Goal: Task Accomplishment & Management: Manage account settings

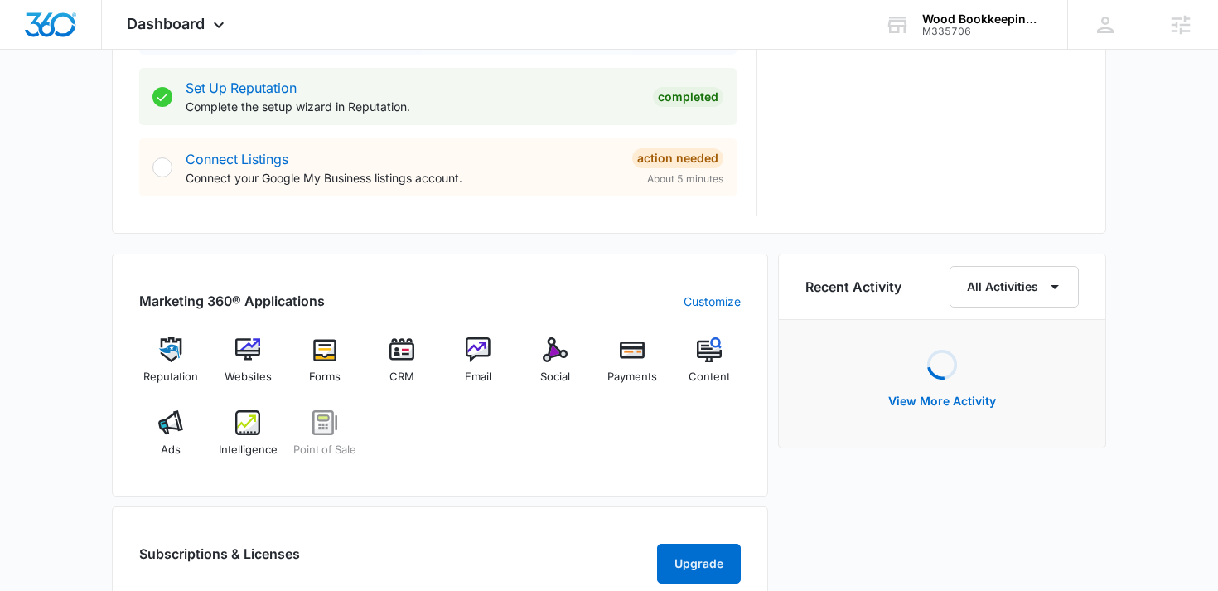
scroll to position [842, 0]
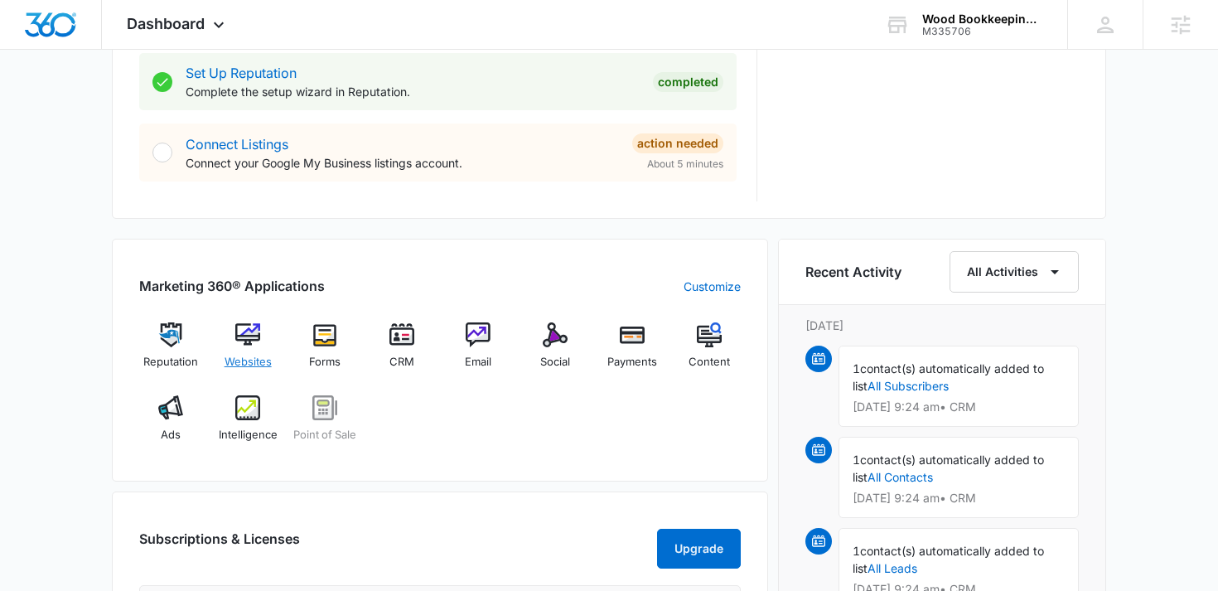
click at [252, 344] on img at bounding box center [247, 334] width 25 height 25
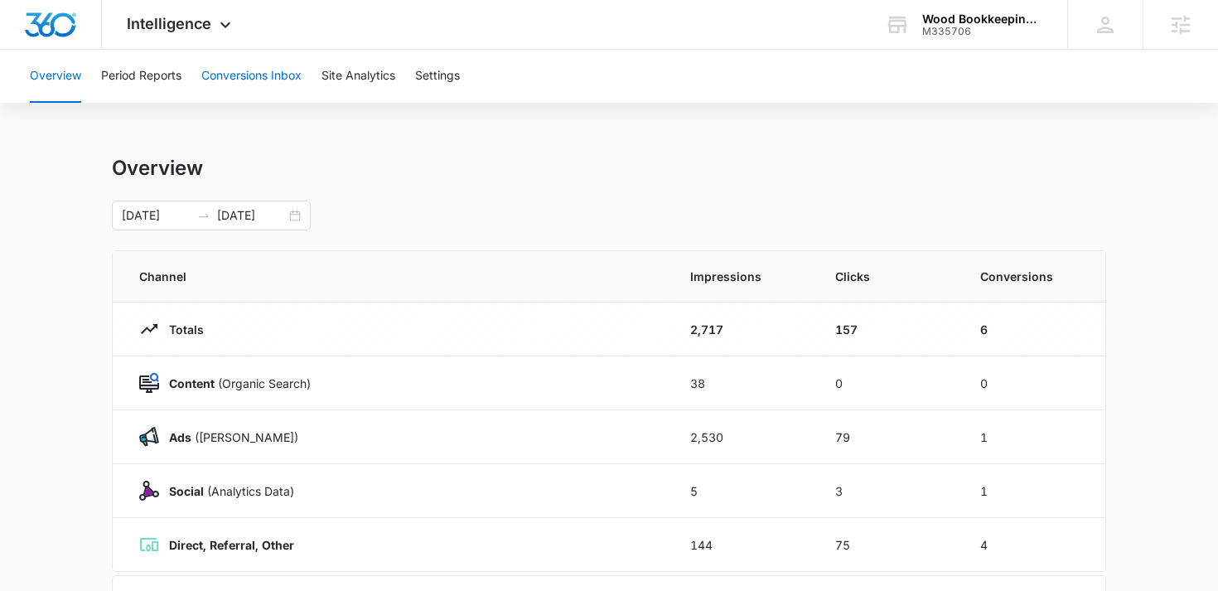
click at [299, 79] on button "Conversions Inbox" at bounding box center [251, 76] width 100 height 53
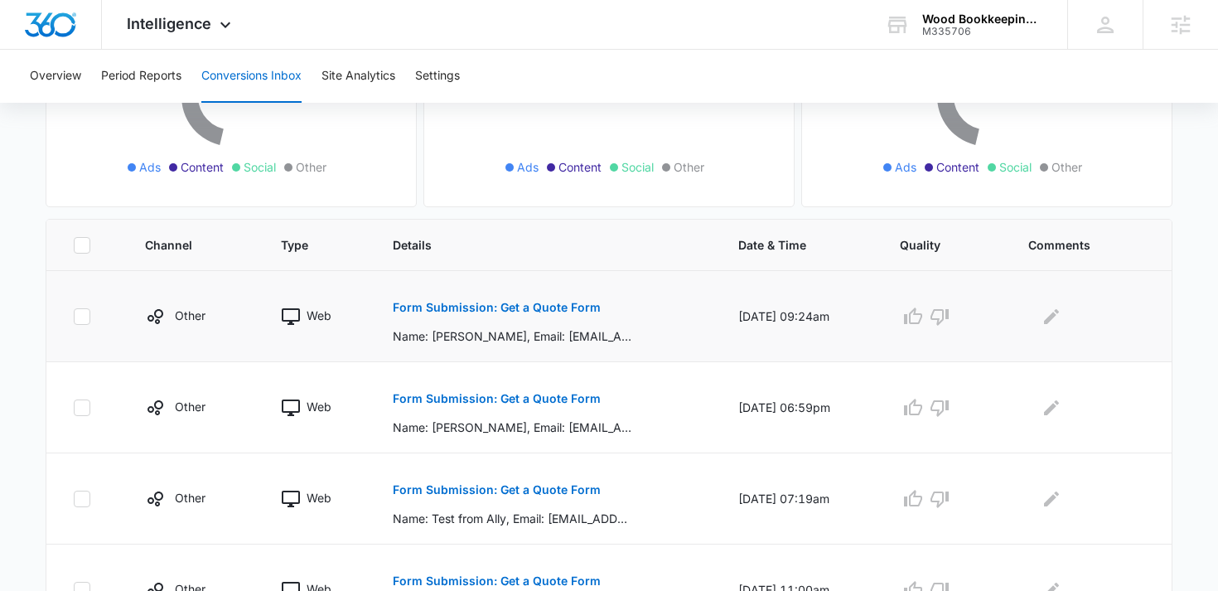
scroll to position [263, 0]
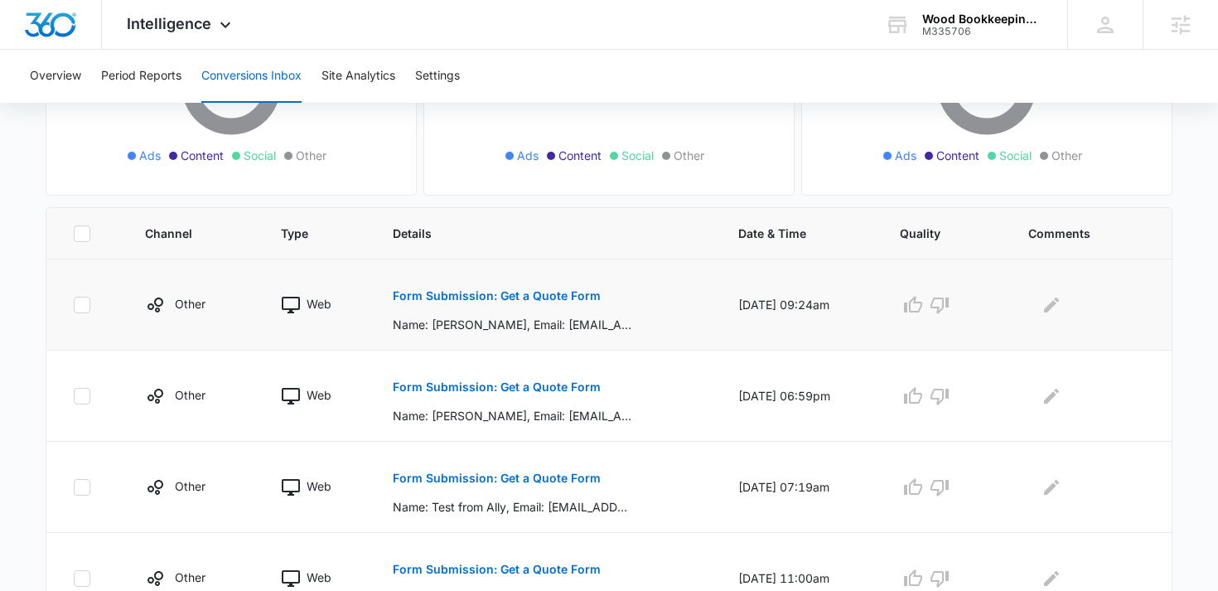
click at [446, 297] on p "Form Submission: Get a Quote Form" at bounding box center [497, 296] width 208 height 12
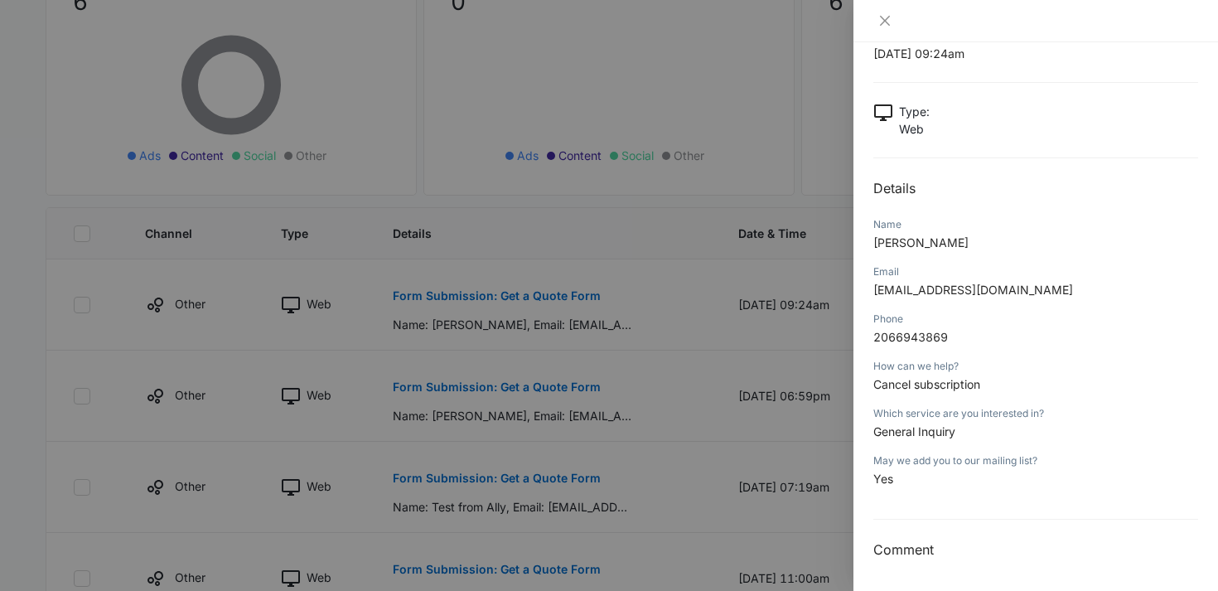
scroll to position [55, 0]
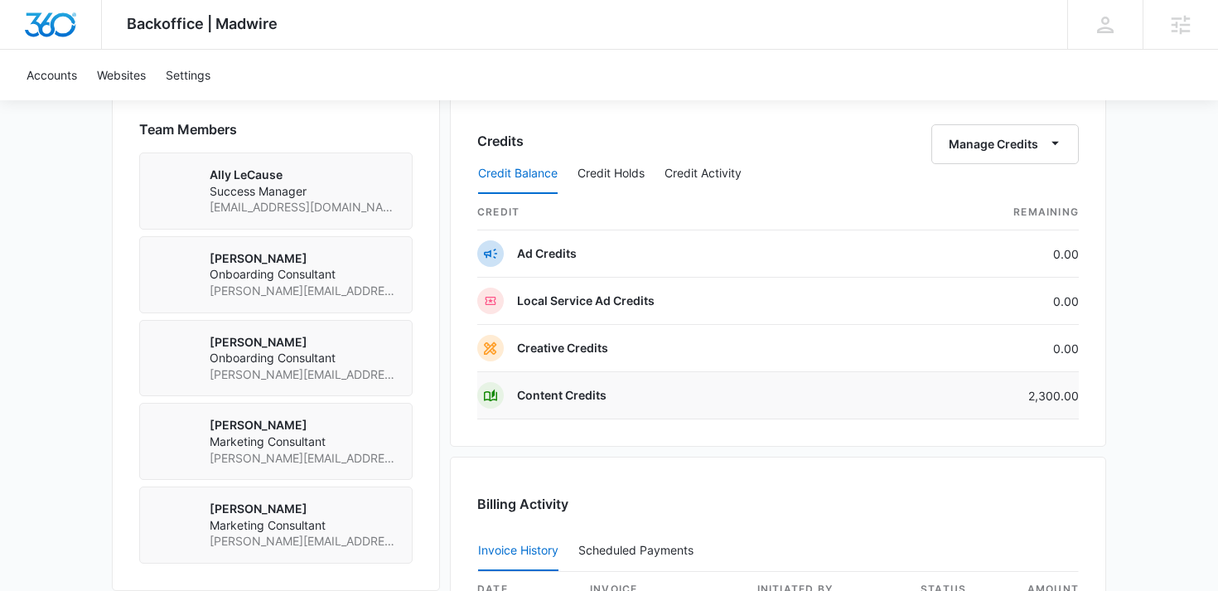
scroll to position [1198, 0]
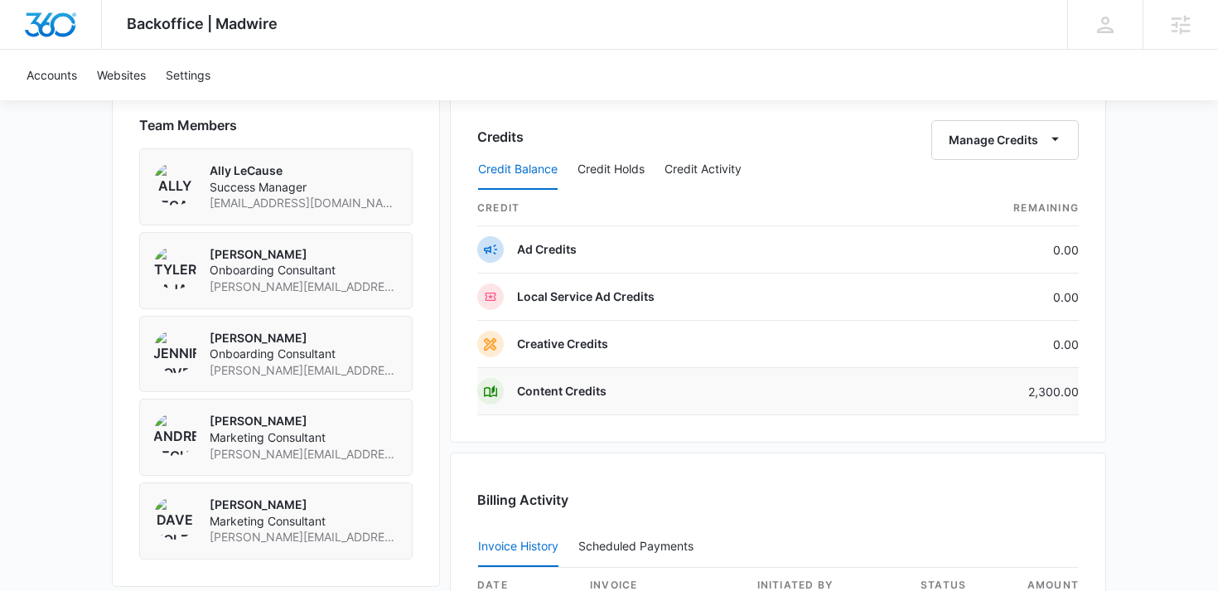
click at [1051, 399] on td "2,300.00" at bounding box center [991, 391] width 176 height 47
click at [1051, 389] on td "2,300.00" at bounding box center [991, 391] width 176 height 47
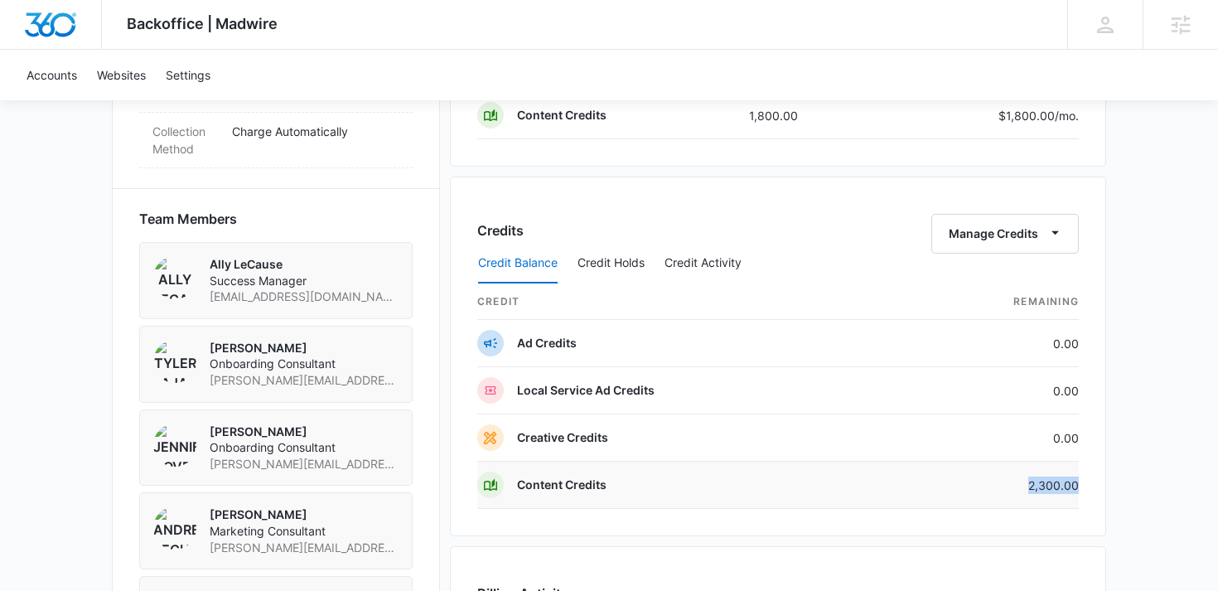
scroll to position [1094, 0]
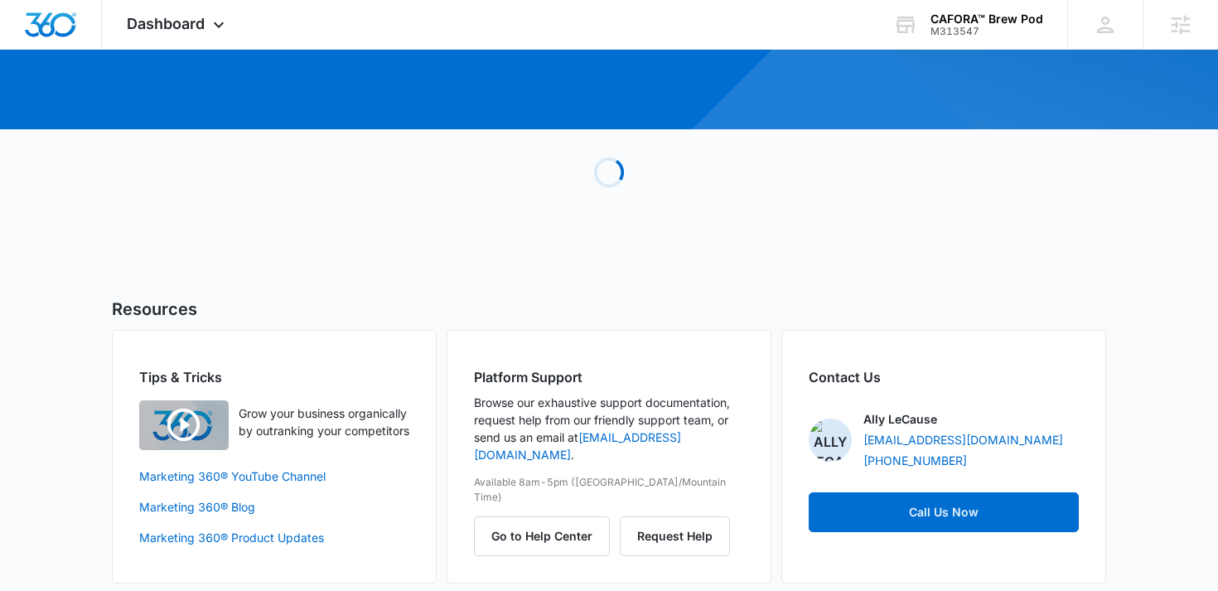
scroll to position [181, 0]
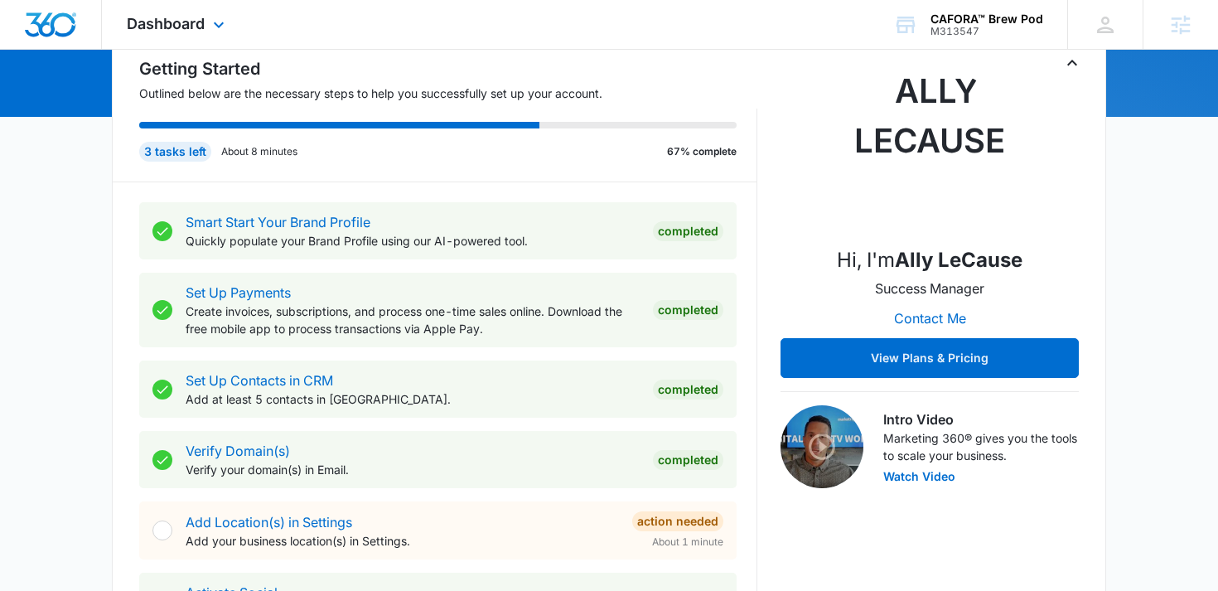
click at [200, 36] on div "Dashboard Apps Reputation Websites Forms CRM Email Social Shop Payments POS Con…" at bounding box center [178, 24] width 152 height 49
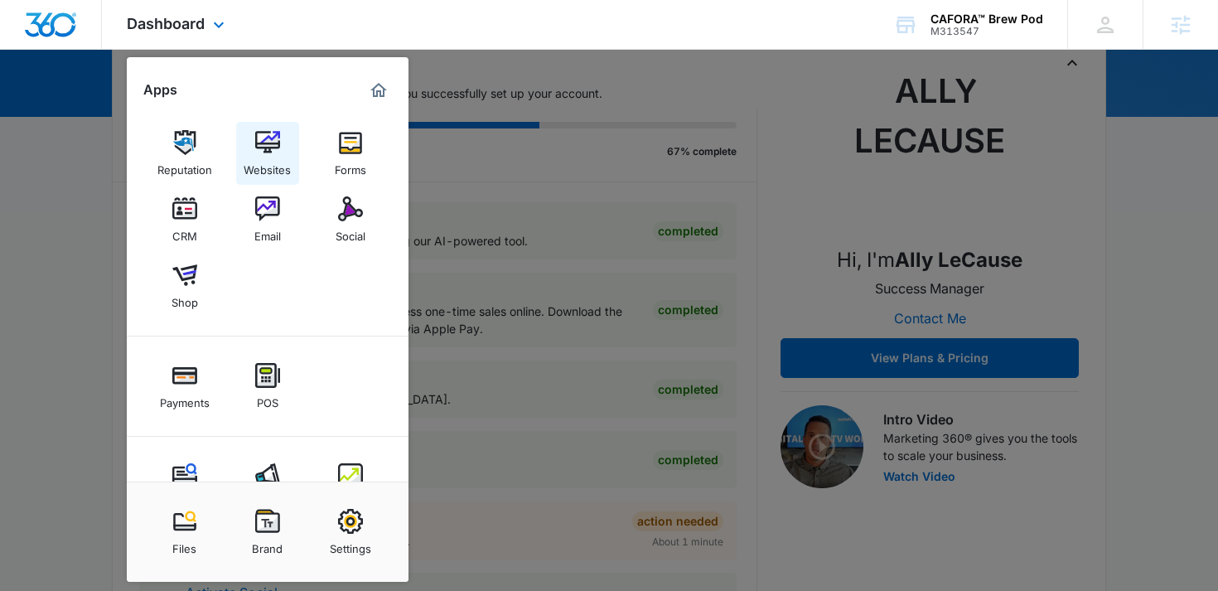
click at [259, 143] on img at bounding box center [267, 142] width 25 height 25
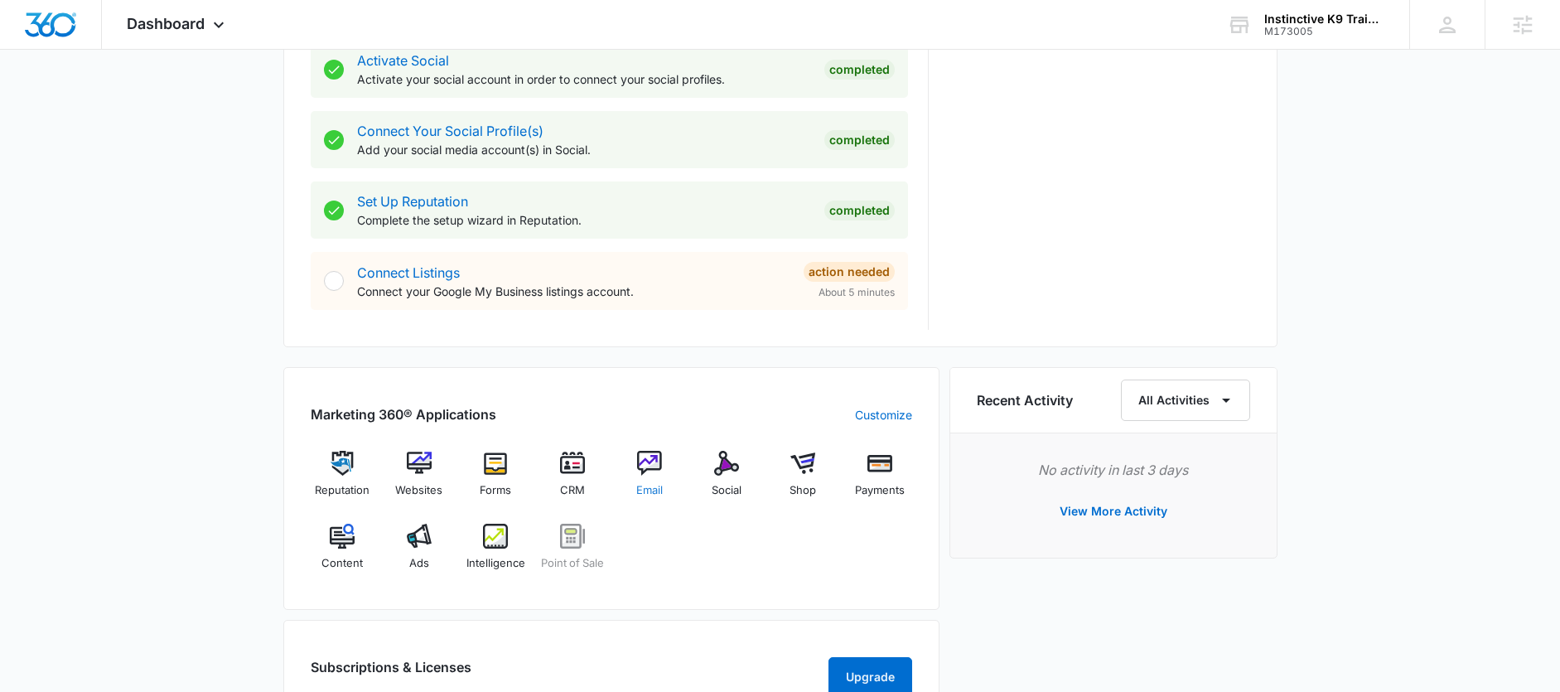
scroll to position [718, 0]
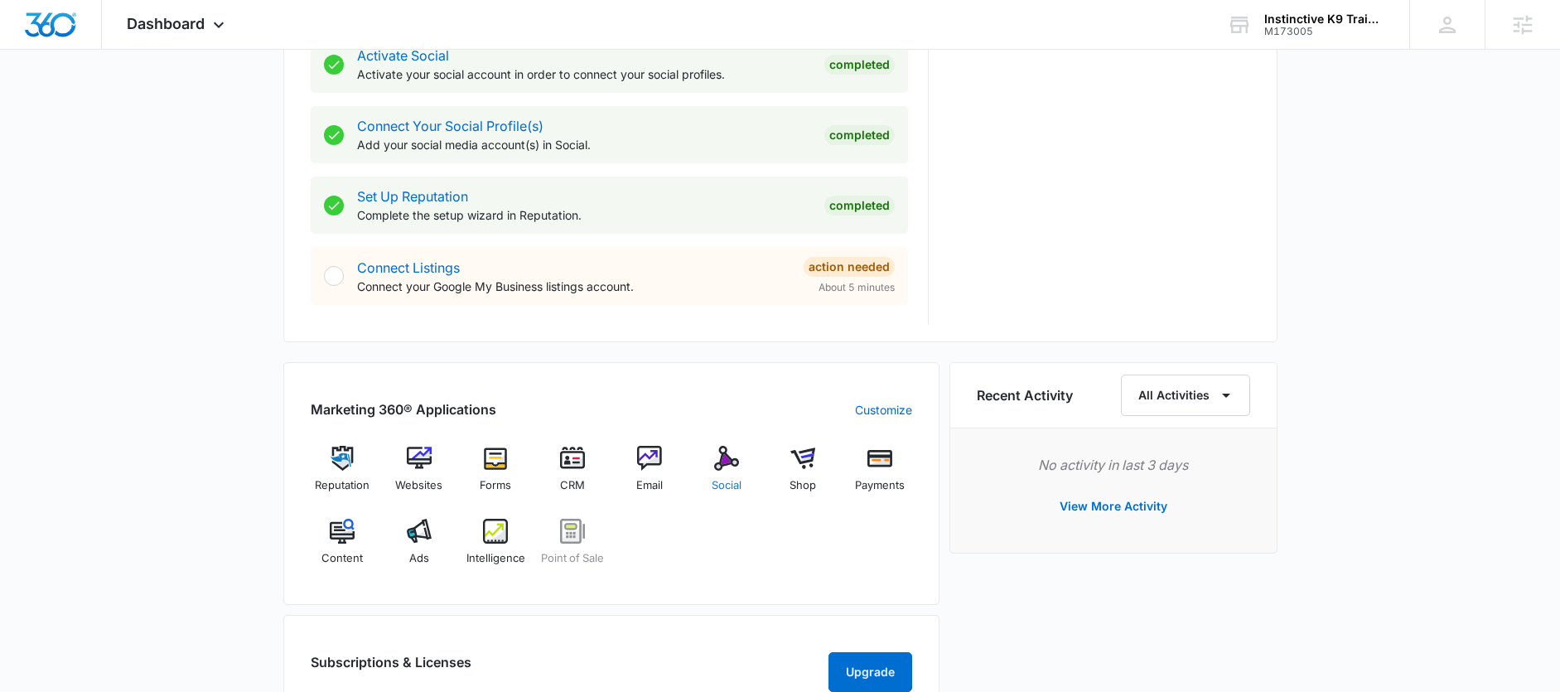
drag, startPoint x: 694, startPoint y: 448, endPoint x: 702, endPoint y: 452, distance: 8.9
click at [694, 448] on div "Reputation Websites Forms CRM Email Social Shop Payments Content Ads Intelligen…" at bounding box center [612, 512] width 602 height 132
click at [721, 461] on img at bounding box center [726, 458] width 25 height 25
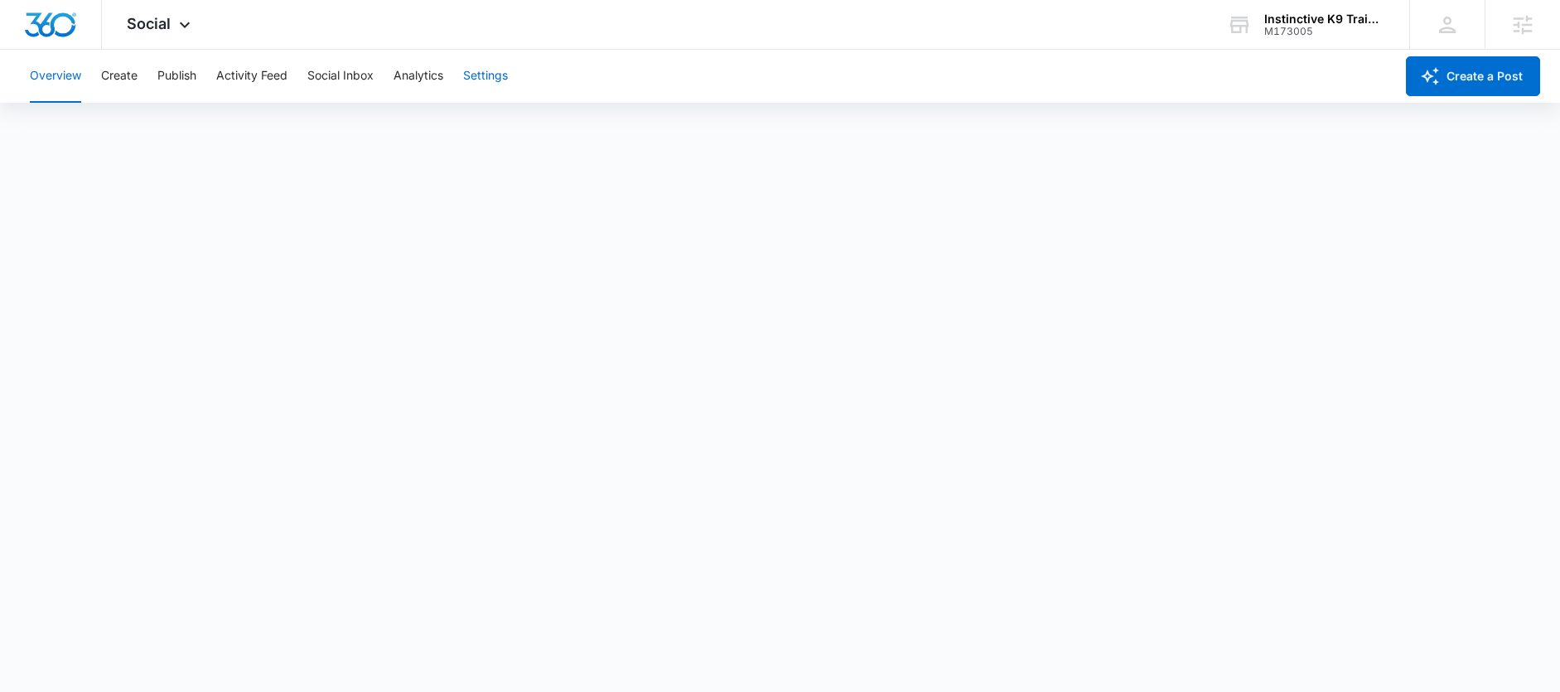
click at [474, 82] on button "Settings" at bounding box center [485, 76] width 45 height 53
click at [184, 70] on button "Publish" at bounding box center [176, 76] width 39 height 53
click at [67, 78] on button "Overview" at bounding box center [55, 76] width 51 height 53
click at [181, 78] on button "Publish" at bounding box center [176, 76] width 39 height 53
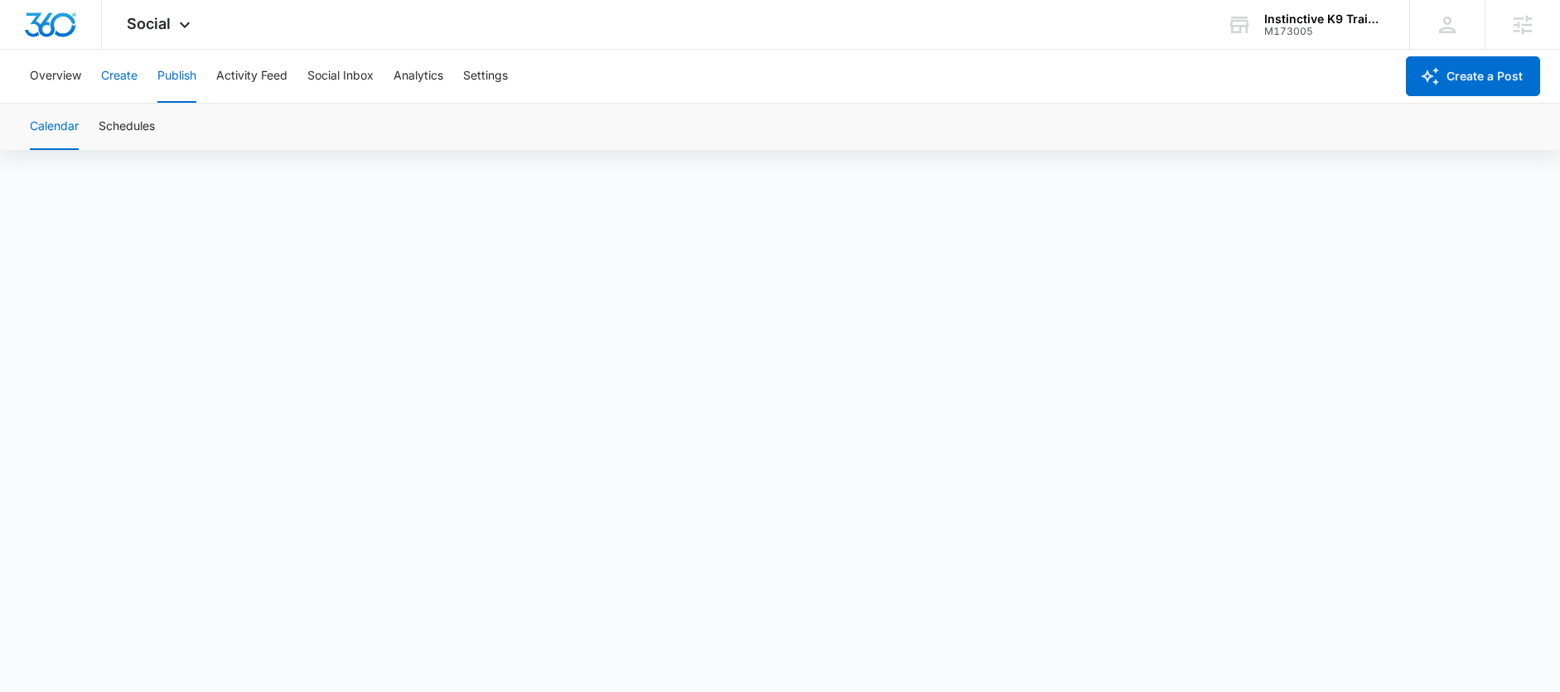
click at [109, 91] on button "Create" at bounding box center [119, 76] width 36 height 53
click at [52, 80] on button "Overview" at bounding box center [55, 76] width 51 height 53
click at [110, 67] on button "Create" at bounding box center [119, 76] width 36 height 53
click at [137, 71] on button "Create" at bounding box center [119, 76] width 36 height 53
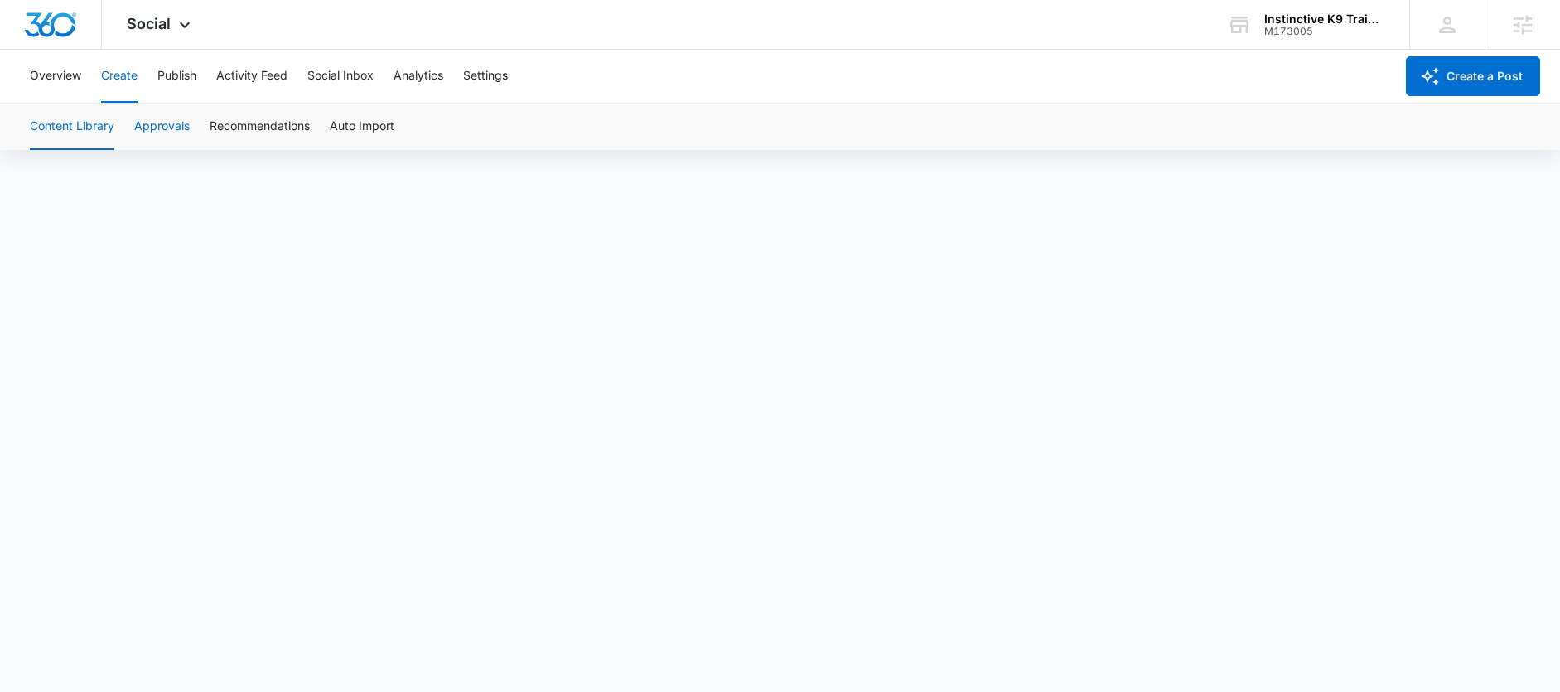
scroll to position [0, 0]
click at [162, 79] on button "Publish" at bounding box center [176, 76] width 39 height 53
click at [132, 75] on button "Create" at bounding box center [119, 76] width 36 height 53
click at [128, 80] on button "Create" at bounding box center [119, 76] width 36 height 53
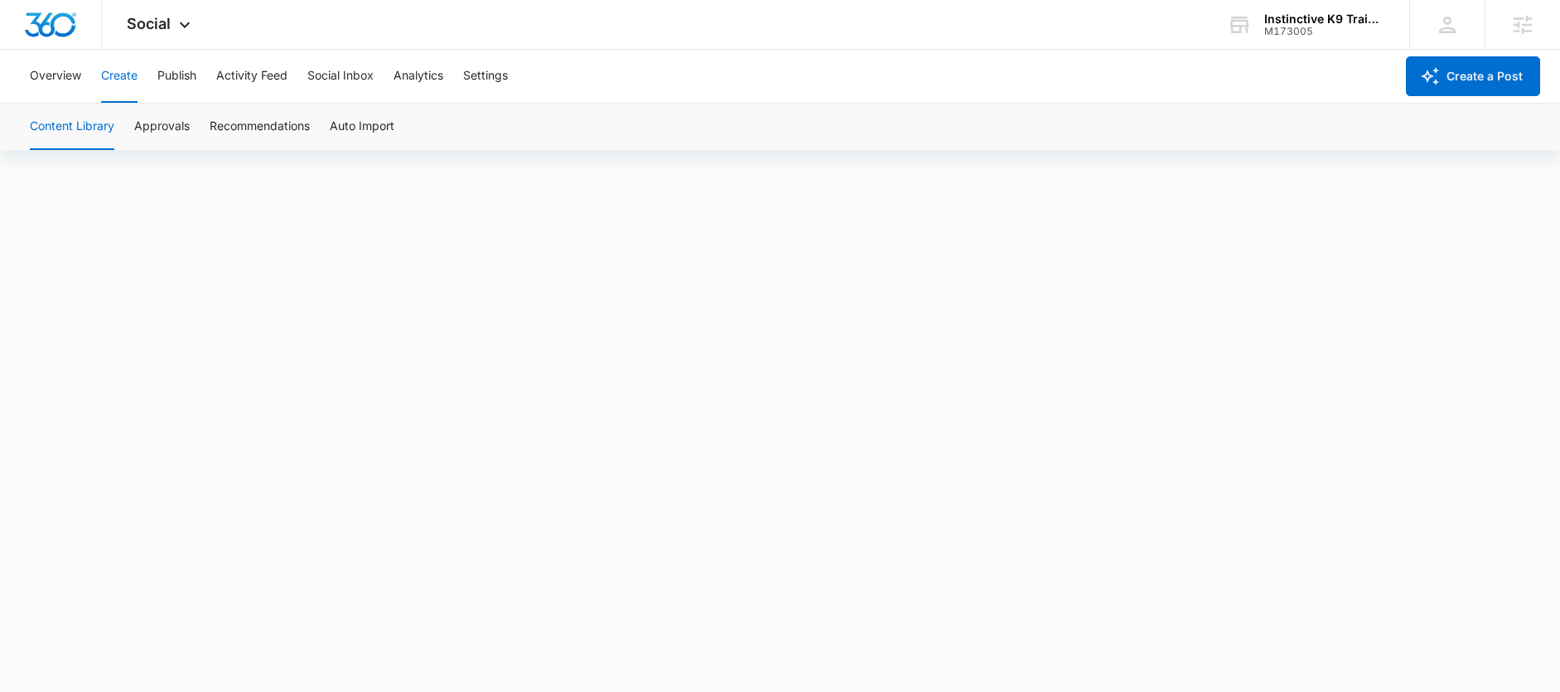
scroll to position [0, 0]
click at [112, 65] on button "Create" at bounding box center [119, 76] width 36 height 53
click at [116, 70] on button "Create" at bounding box center [119, 76] width 36 height 53
click at [131, 67] on button "Create" at bounding box center [119, 76] width 36 height 53
click at [142, 64] on div "Overview Create Publish Activity Feed Social Inbox Analytics Settings" at bounding box center [707, 76] width 1375 height 53
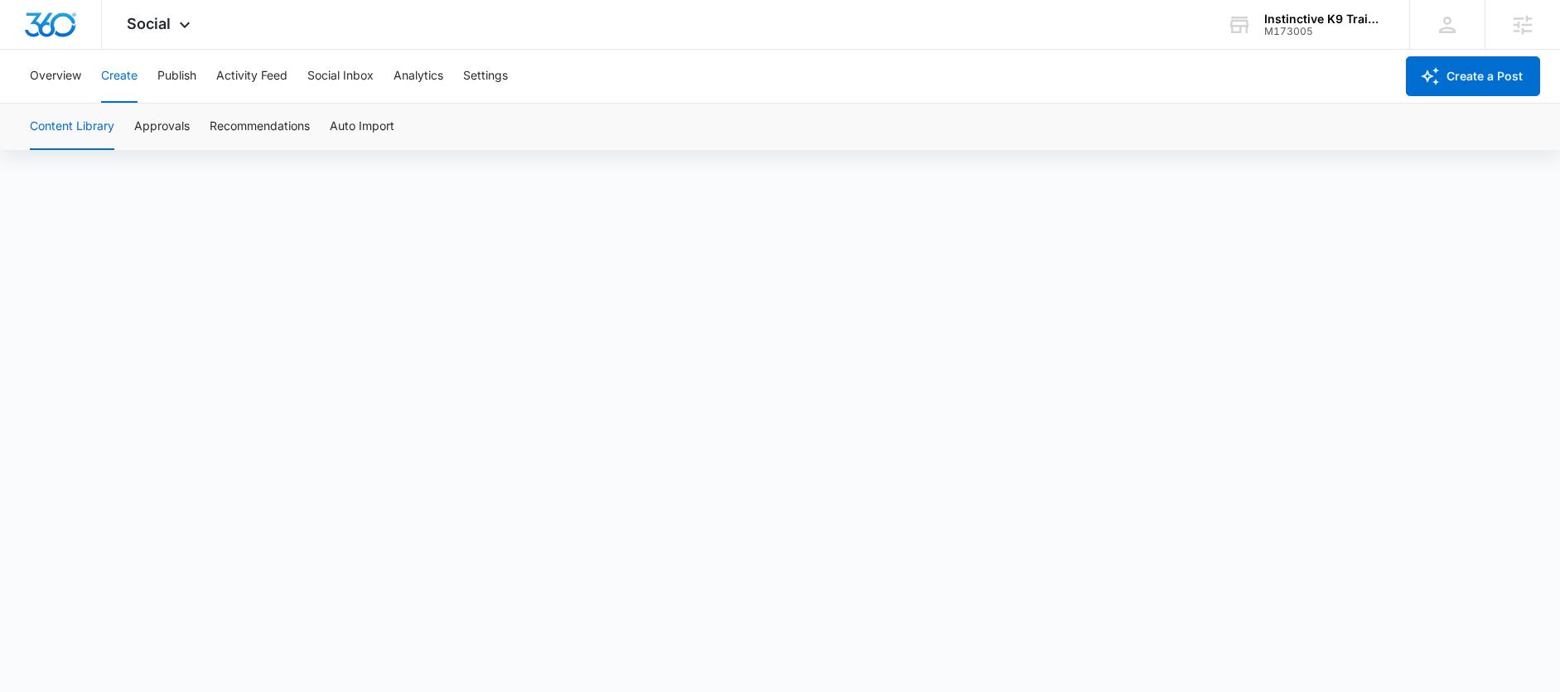
click at [131, 70] on button "Create" at bounding box center [119, 76] width 36 height 53
click at [159, 128] on button "Approvals" at bounding box center [162, 127] width 56 height 46
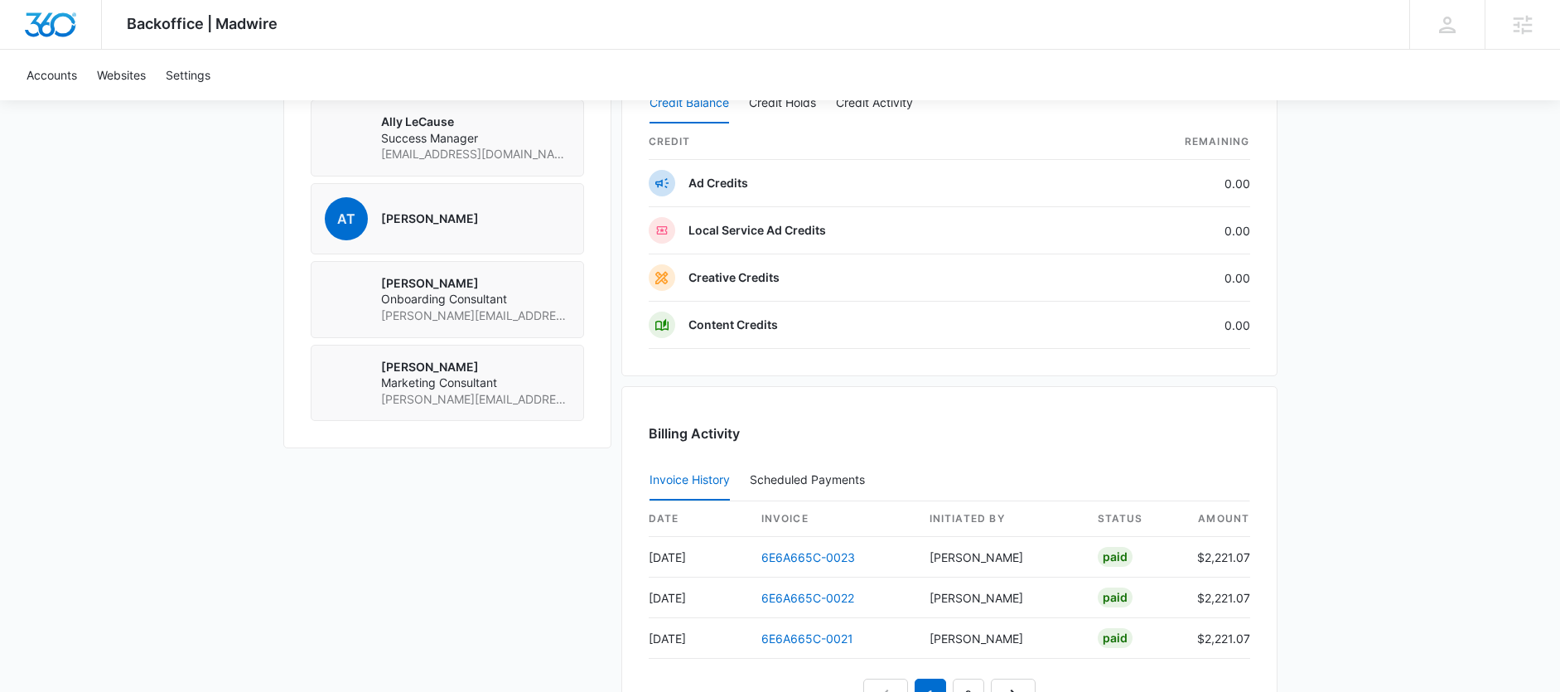
scroll to position [1247, 0]
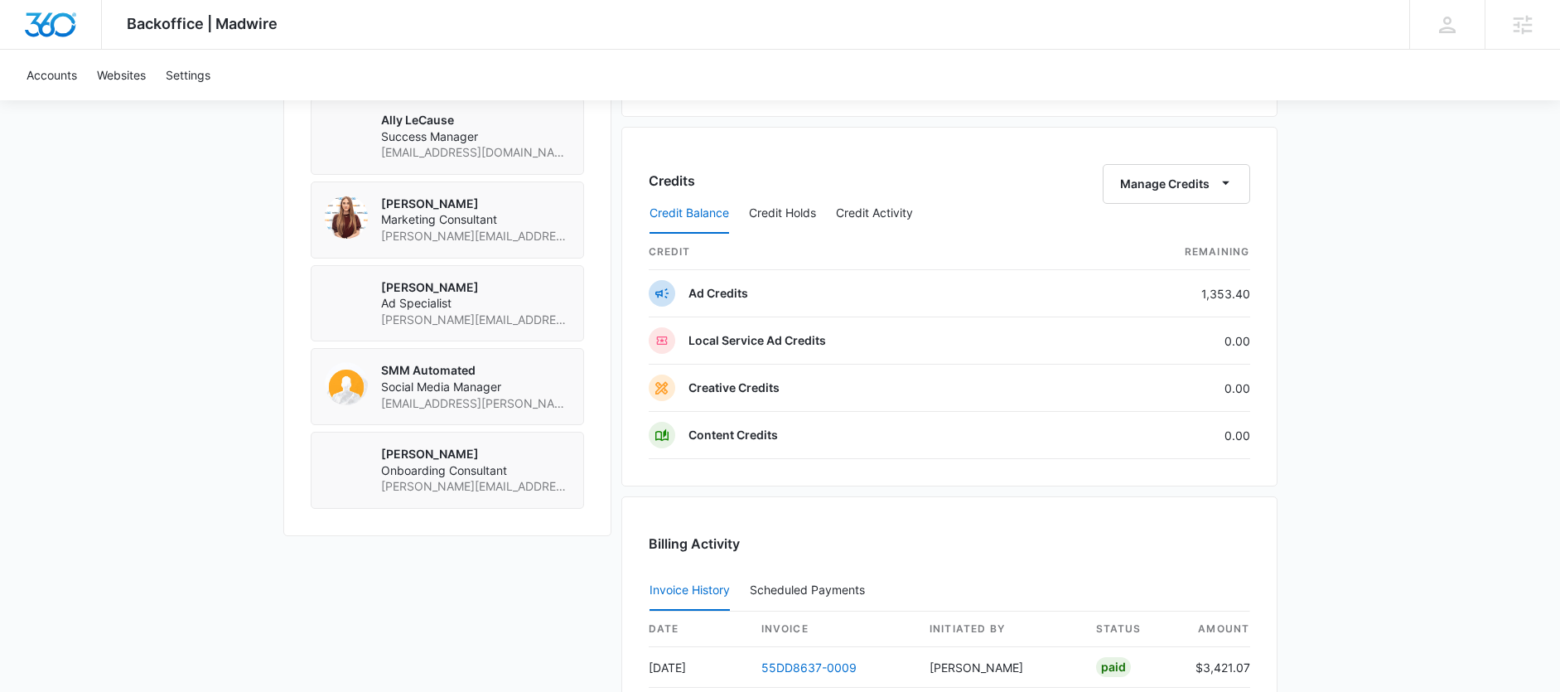
scroll to position [1428, 0]
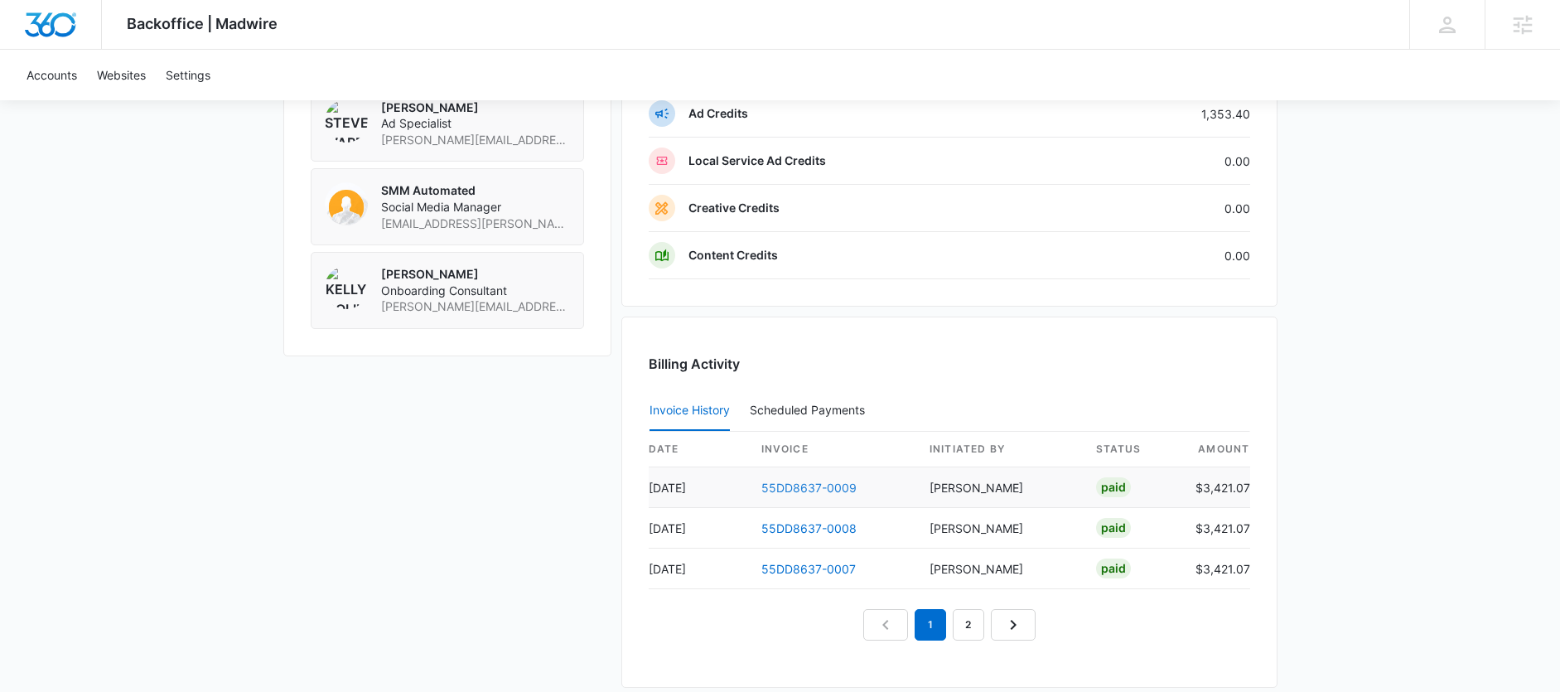
click at [815, 477] on td "55DD8637-0009" at bounding box center [832, 487] width 168 height 41
click at [818, 483] on link "55DD8637-0009" at bounding box center [808, 488] width 95 height 14
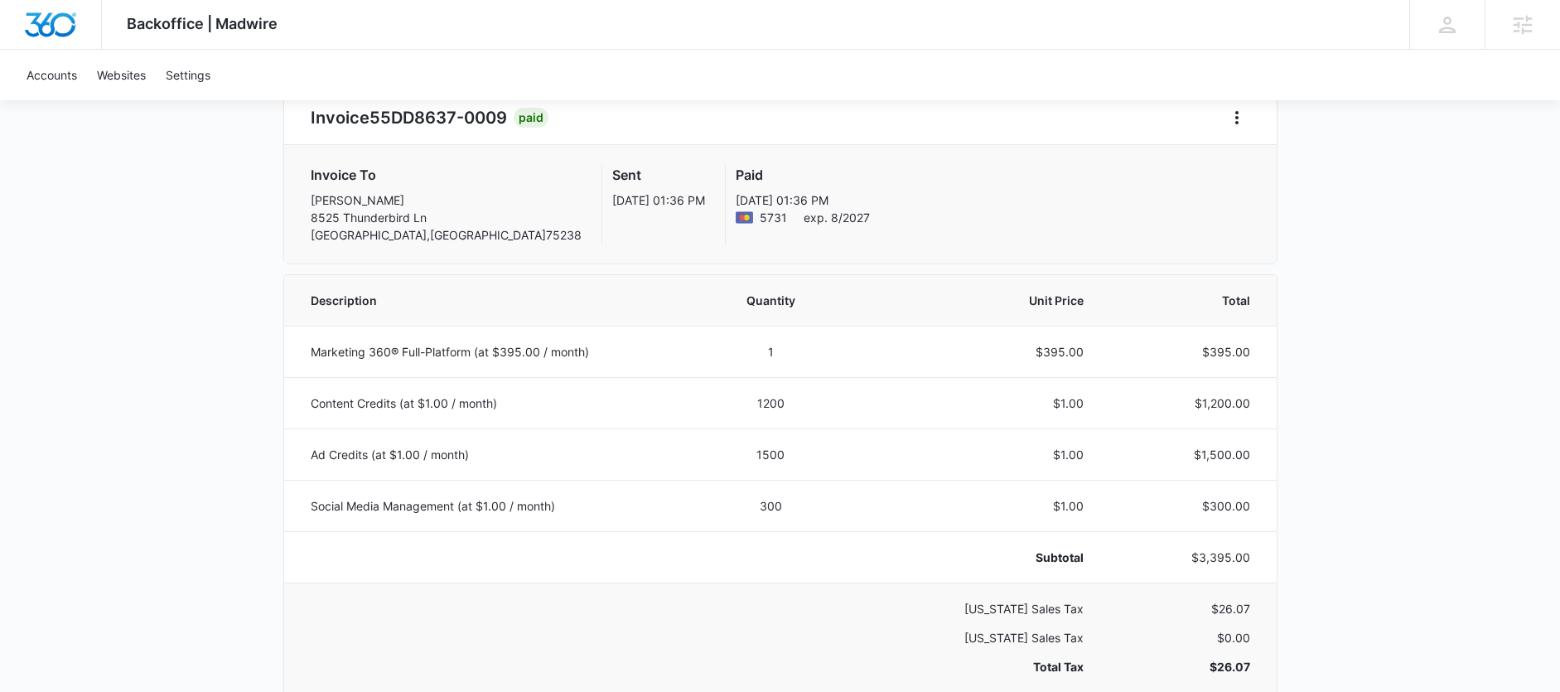
scroll to position [230, 0]
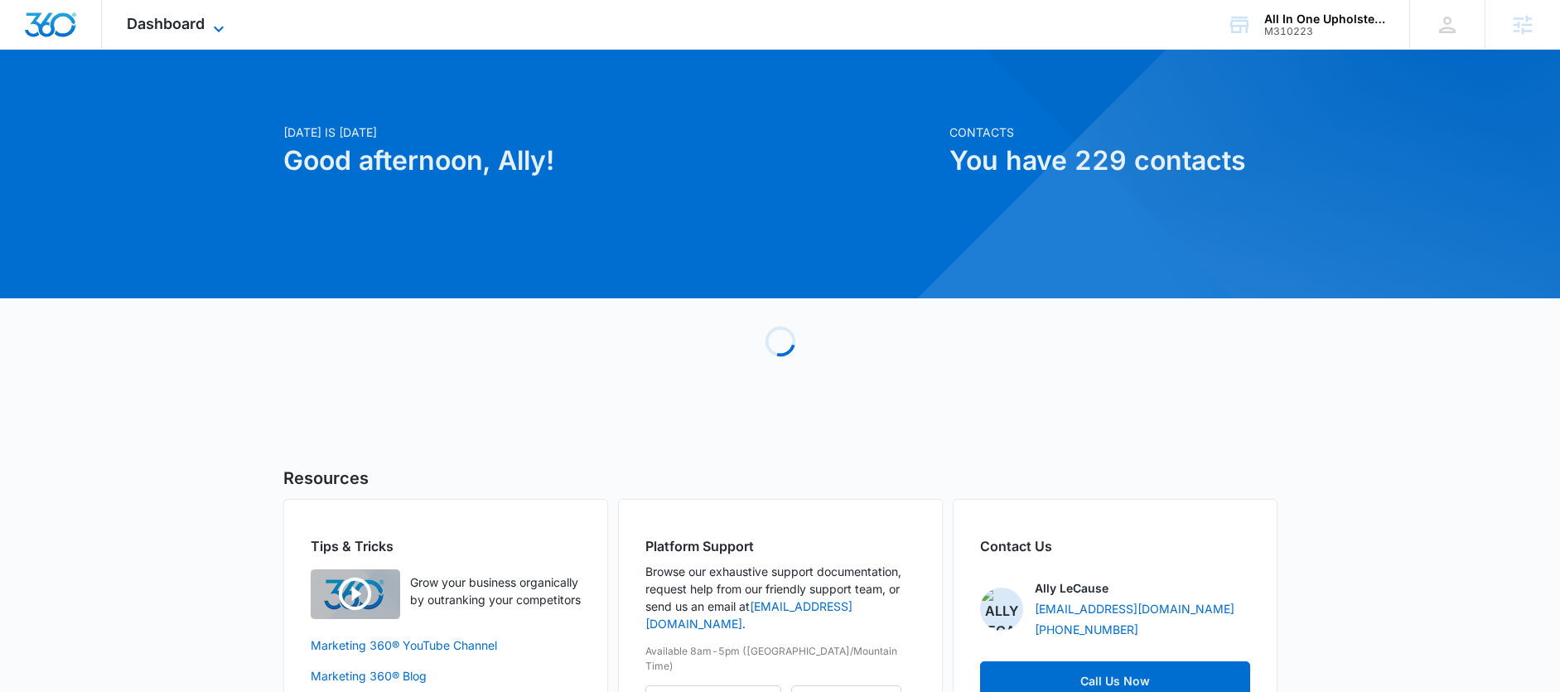
click at [164, 27] on span "Dashboard" at bounding box center [166, 23] width 78 height 17
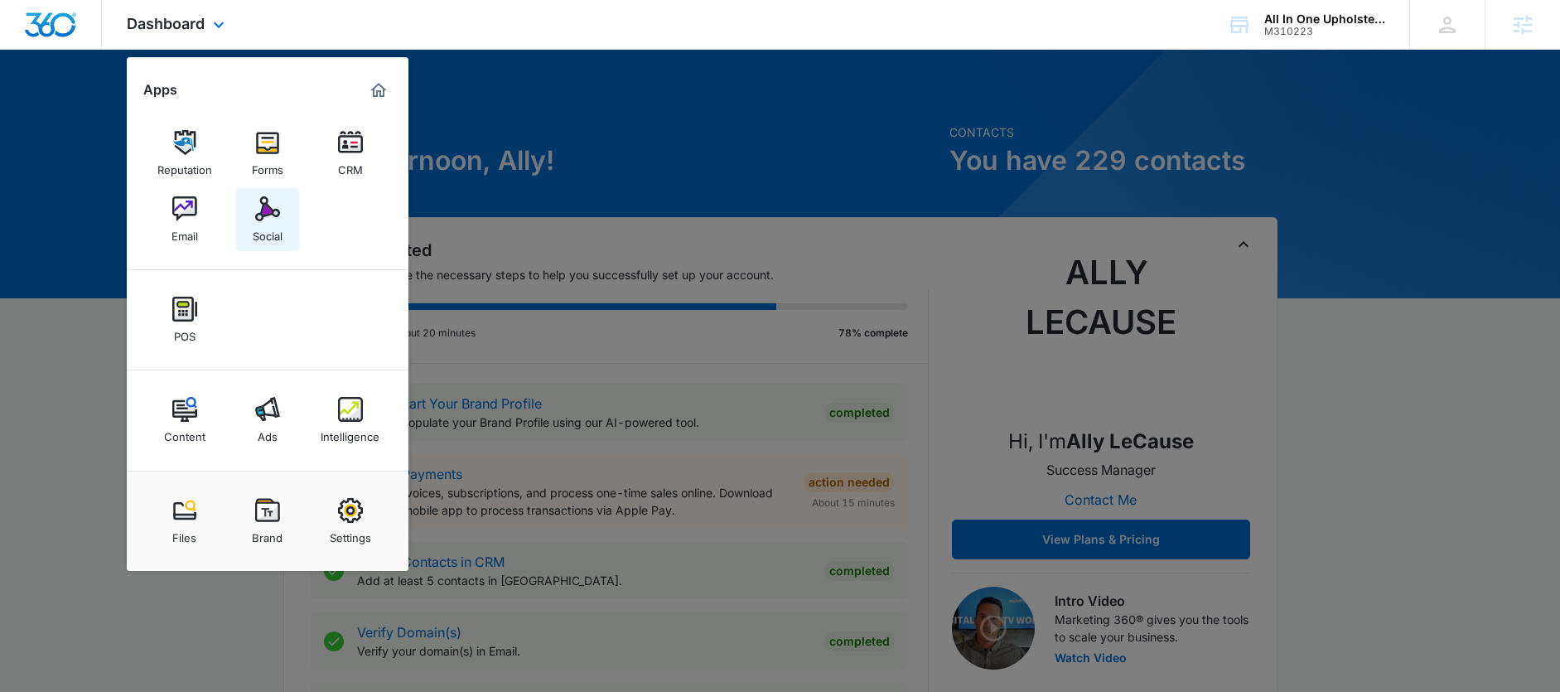
click at [253, 229] on div "Social" at bounding box center [268, 232] width 30 height 22
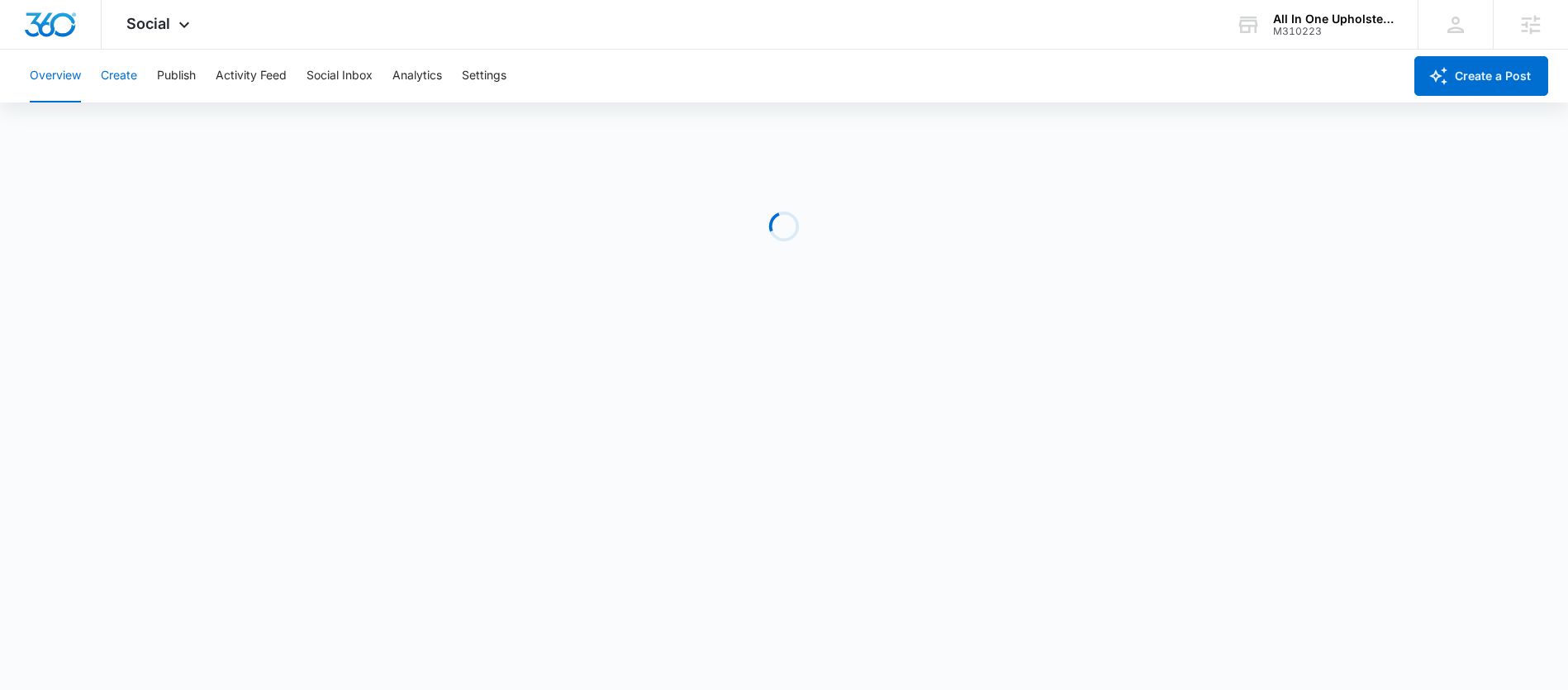
click at [133, 74] on button "Create" at bounding box center [119, 76] width 36 height 53
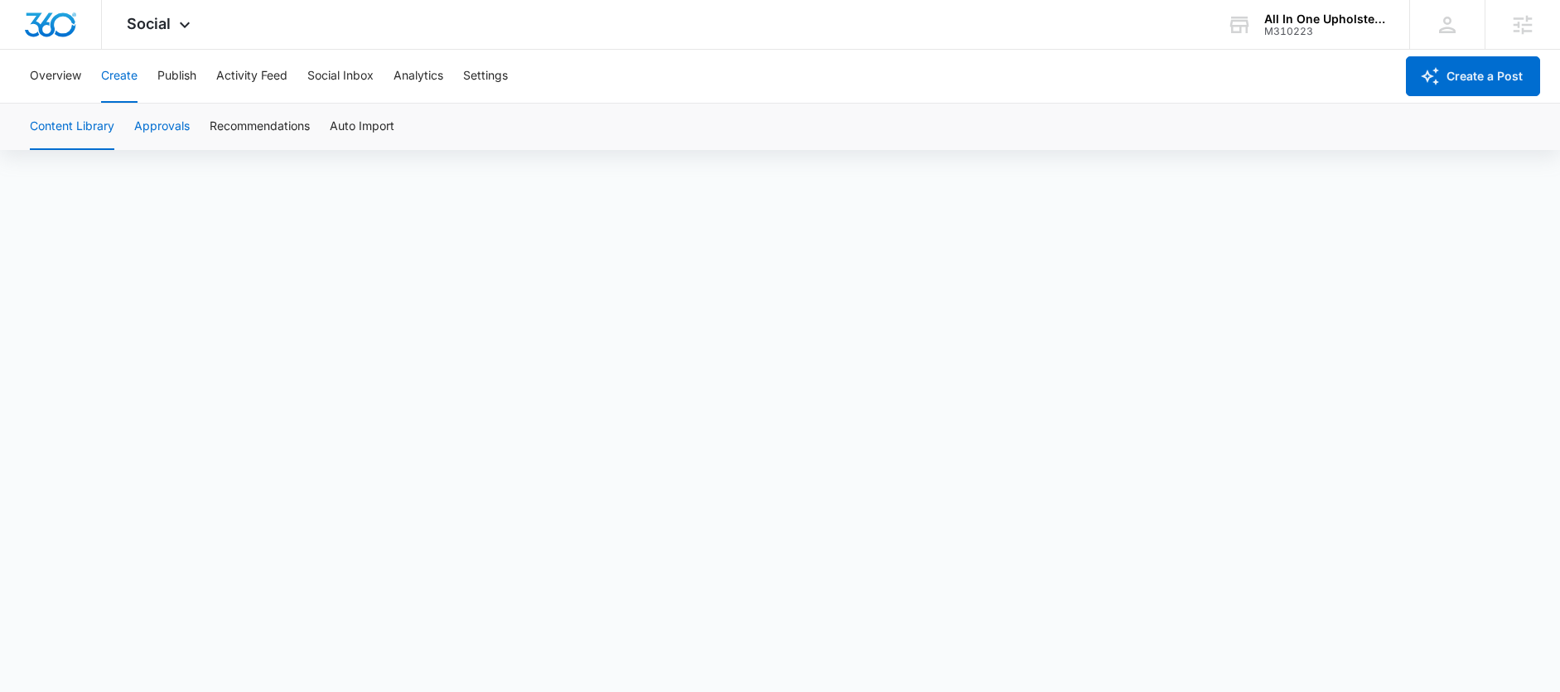
click at [174, 112] on button "Approvals" at bounding box center [162, 127] width 56 height 46
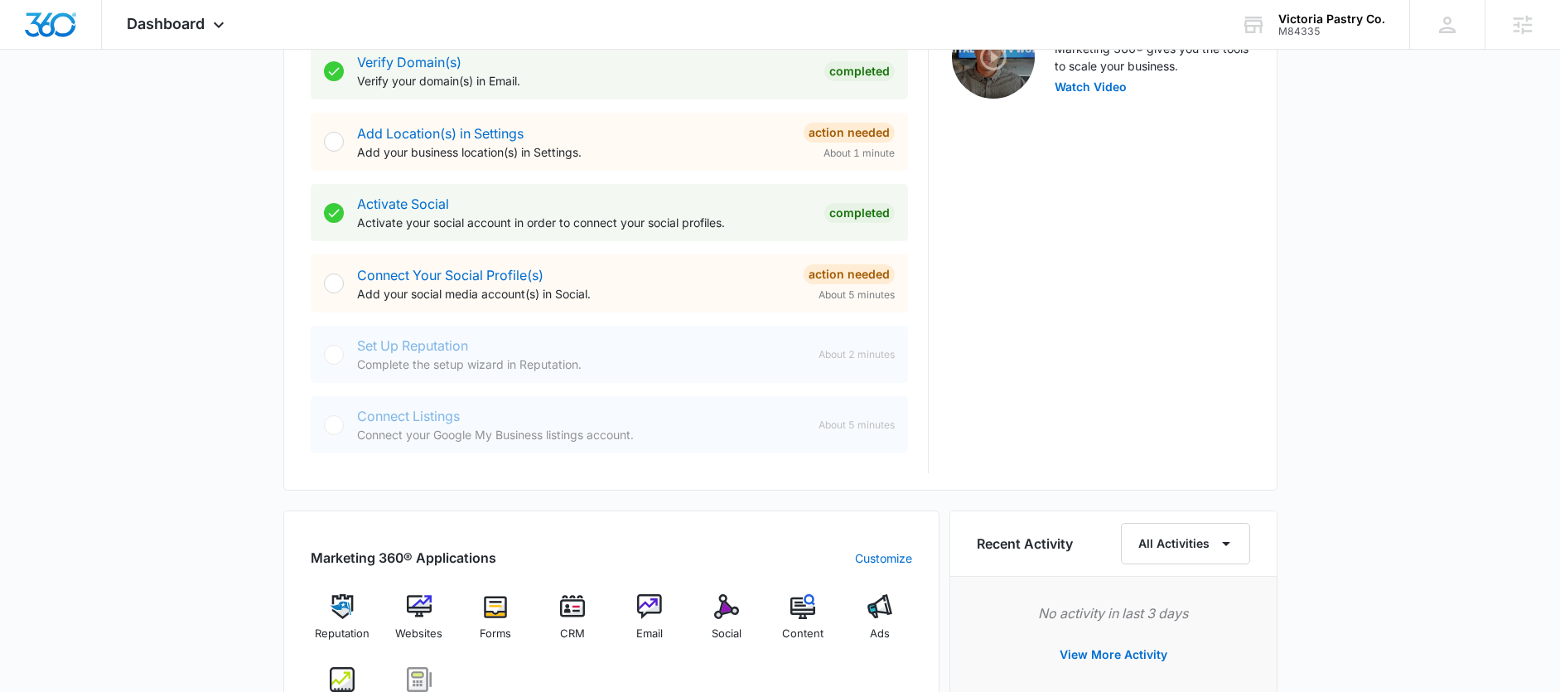
scroll to position [802, 0]
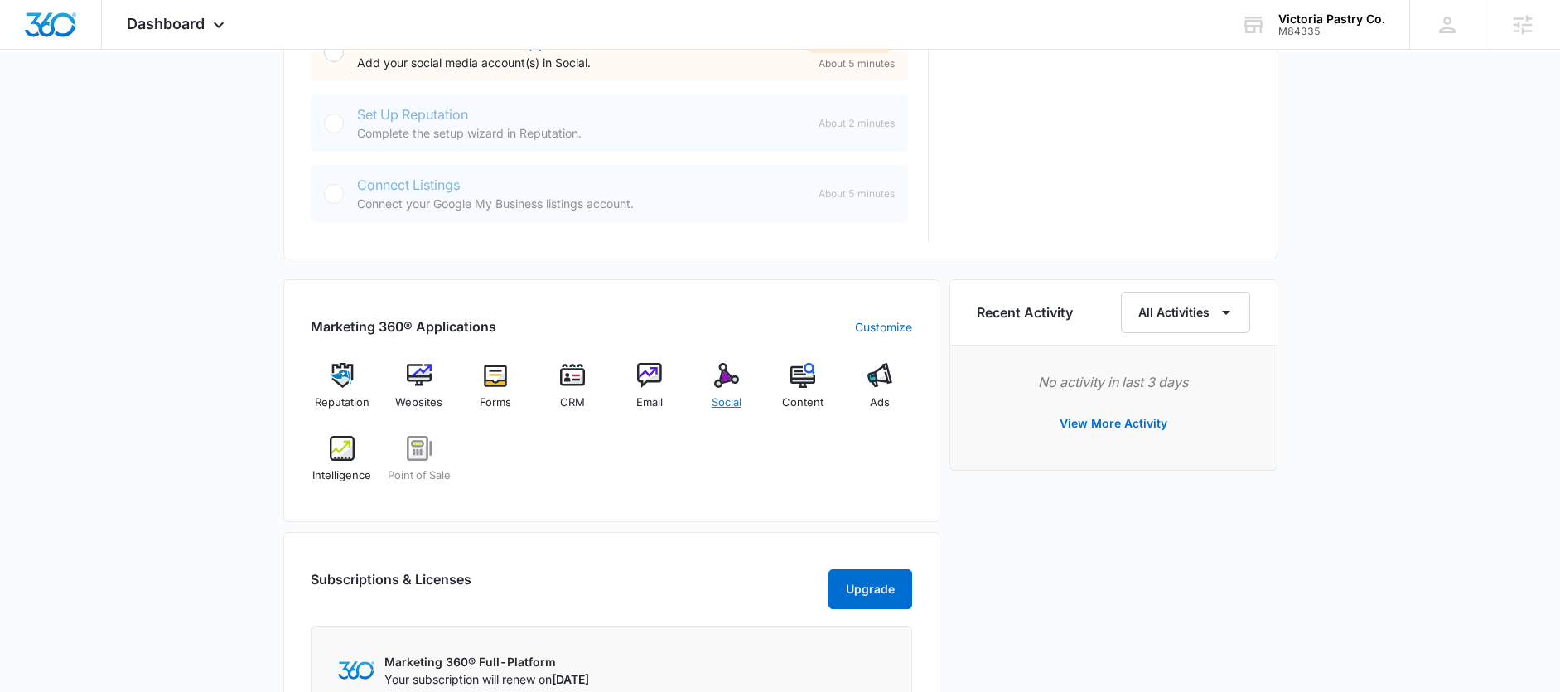
click at [721, 366] on img at bounding box center [726, 375] width 25 height 25
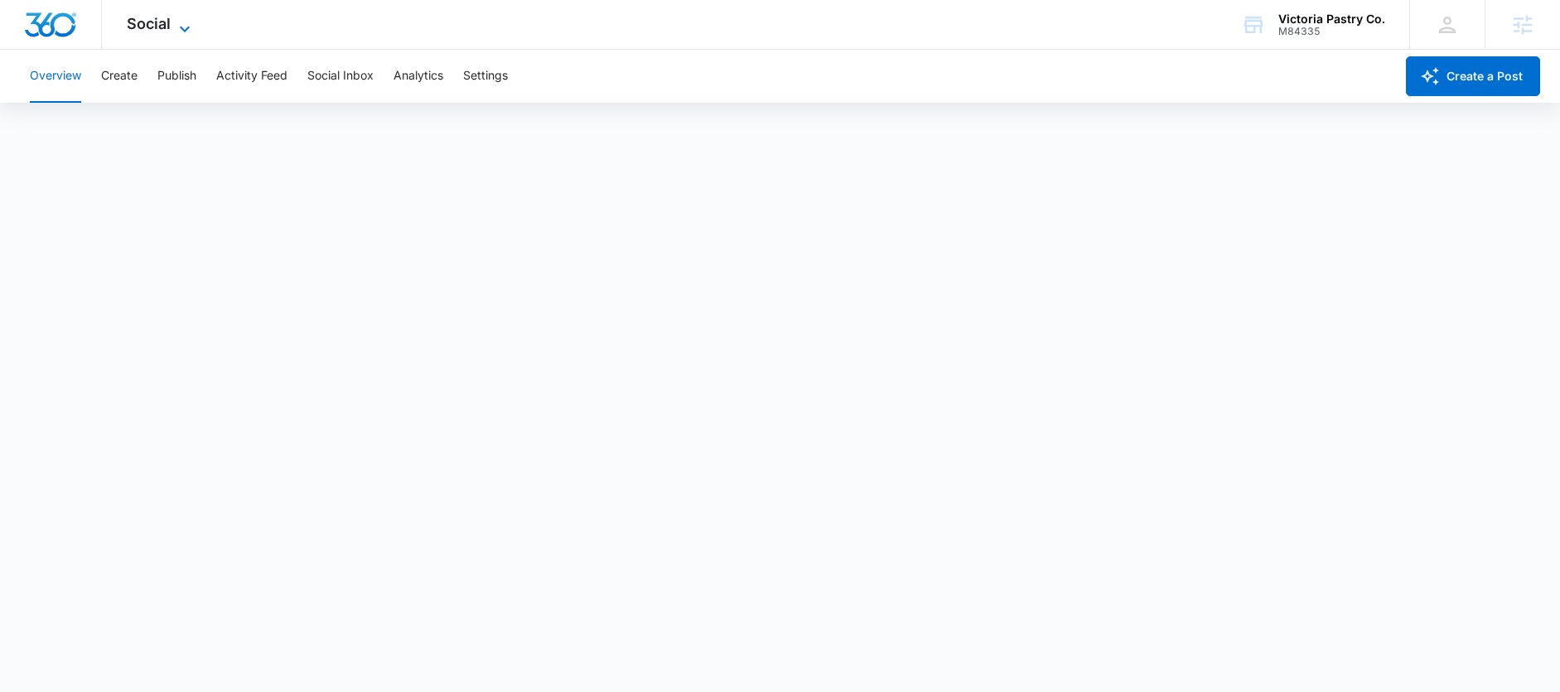
click at [187, 27] on icon at bounding box center [185, 29] width 10 height 6
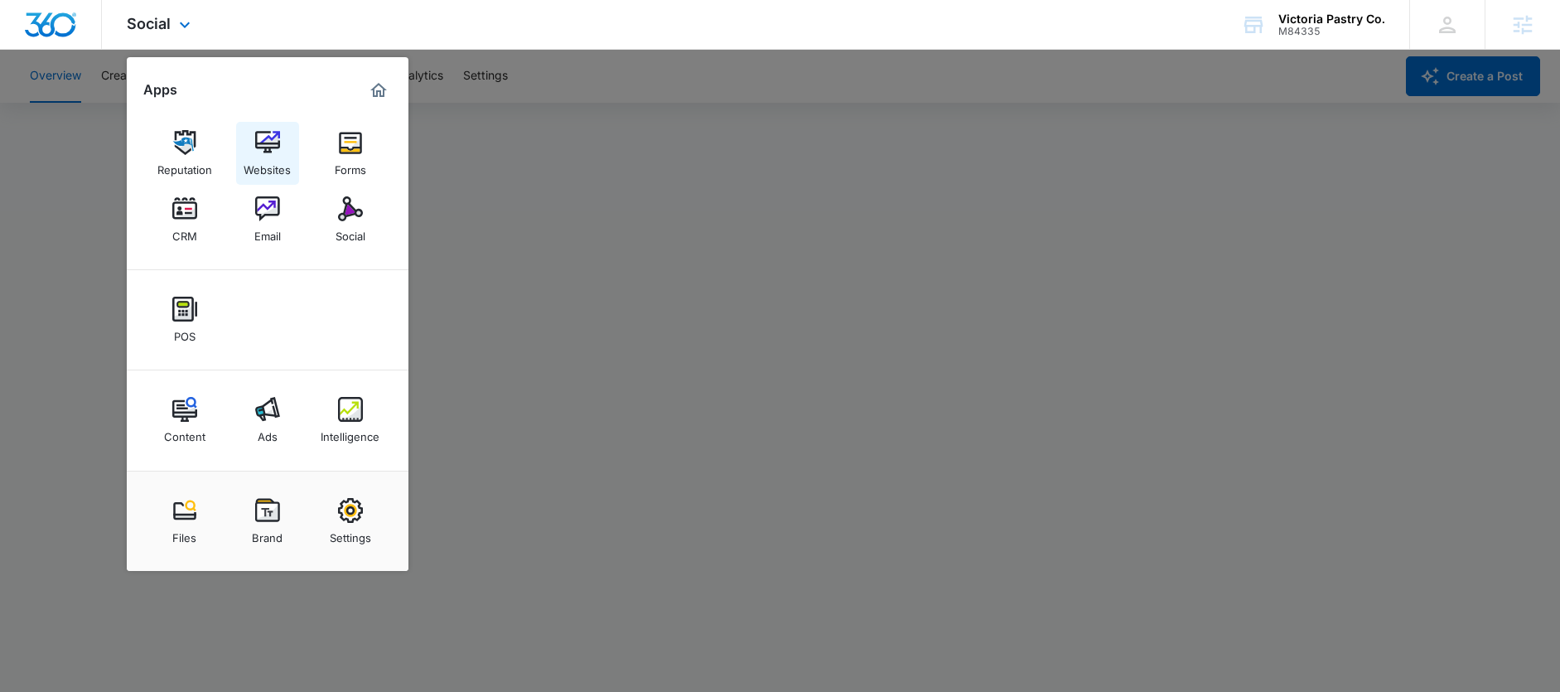
click at [260, 139] on img at bounding box center [267, 142] width 25 height 25
